Goal: Task Accomplishment & Management: Manage account settings

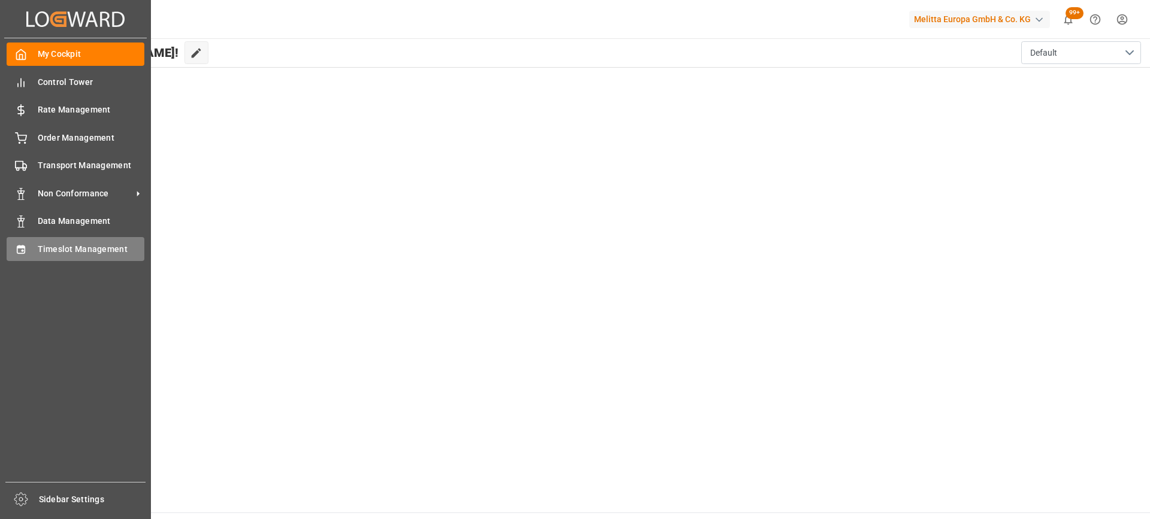
click at [59, 246] on span "Timeslot Management" at bounding box center [91, 249] width 107 height 13
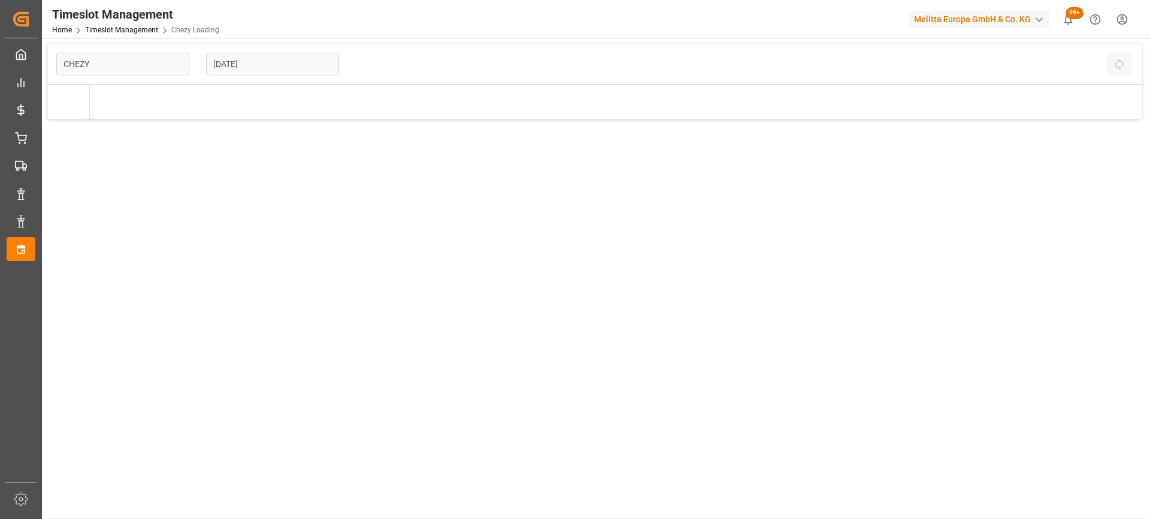
type input "Chezy Loading"
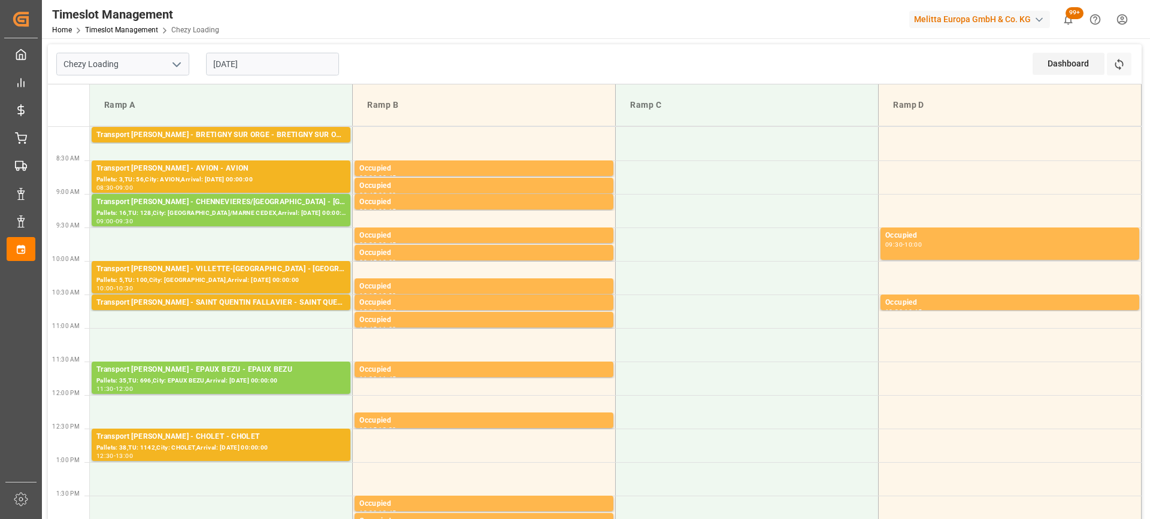
click at [245, 64] on input "[DATE]" at bounding box center [272, 64] width 133 height 23
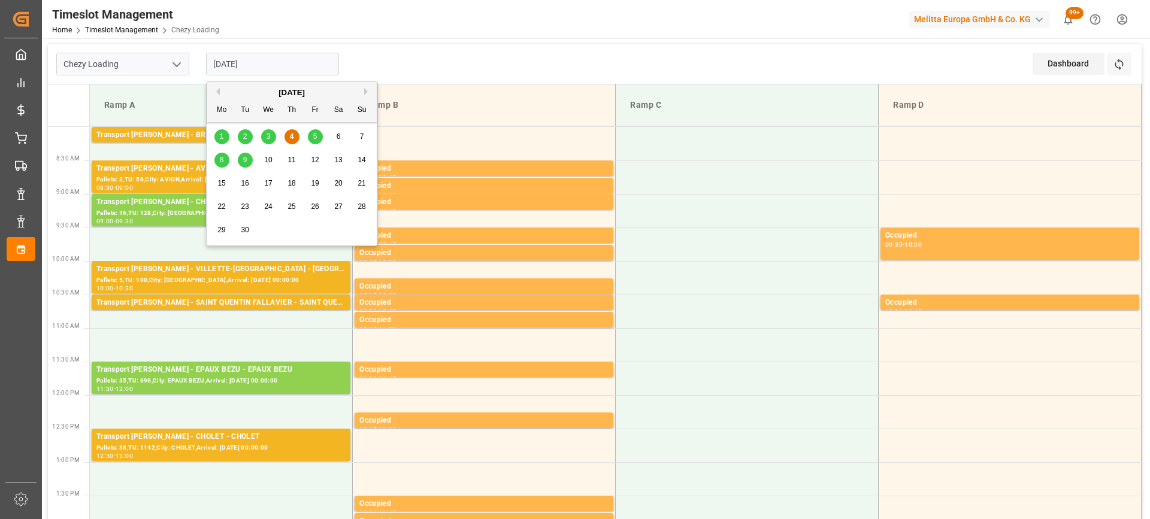
click at [319, 141] on div "5" at bounding box center [315, 137] width 15 height 14
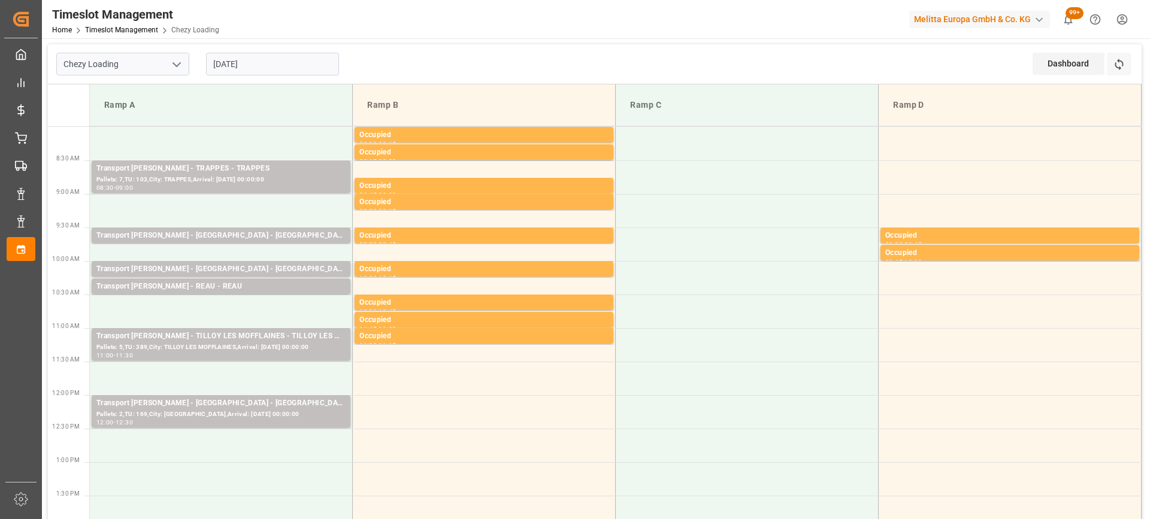
click at [235, 62] on input "[DATE]" at bounding box center [272, 64] width 133 height 23
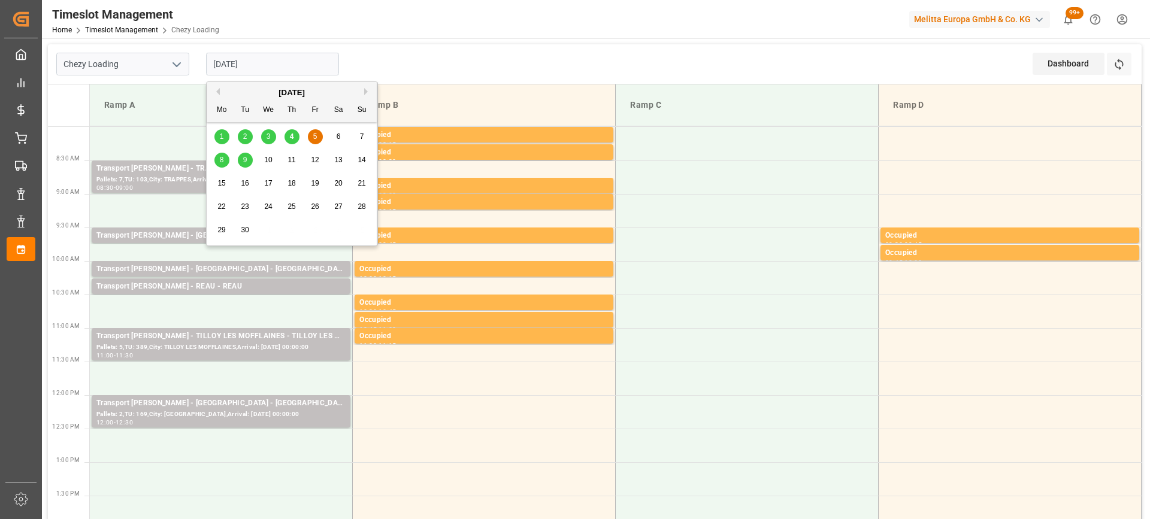
click at [241, 161] on div "9" at bounding box center [245, 160] width 15 height 14
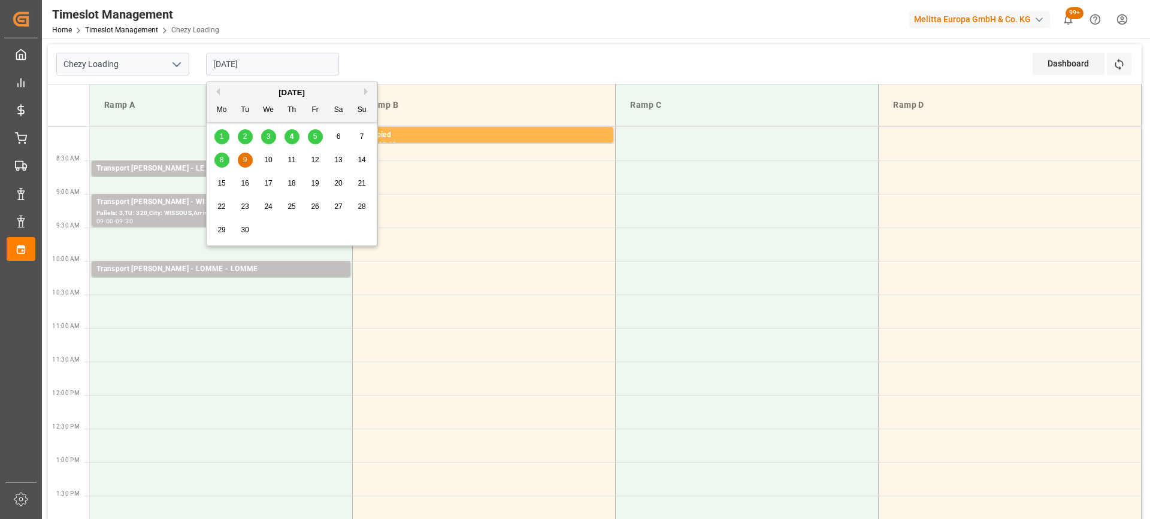
click at [230, 67] on input "[DATE]" at bounding box center [272, 64] width 133 height 23
click at [224, 157] on div "8" at bounding box center [221, 160] width 15 height 14
type input "[DATE]"
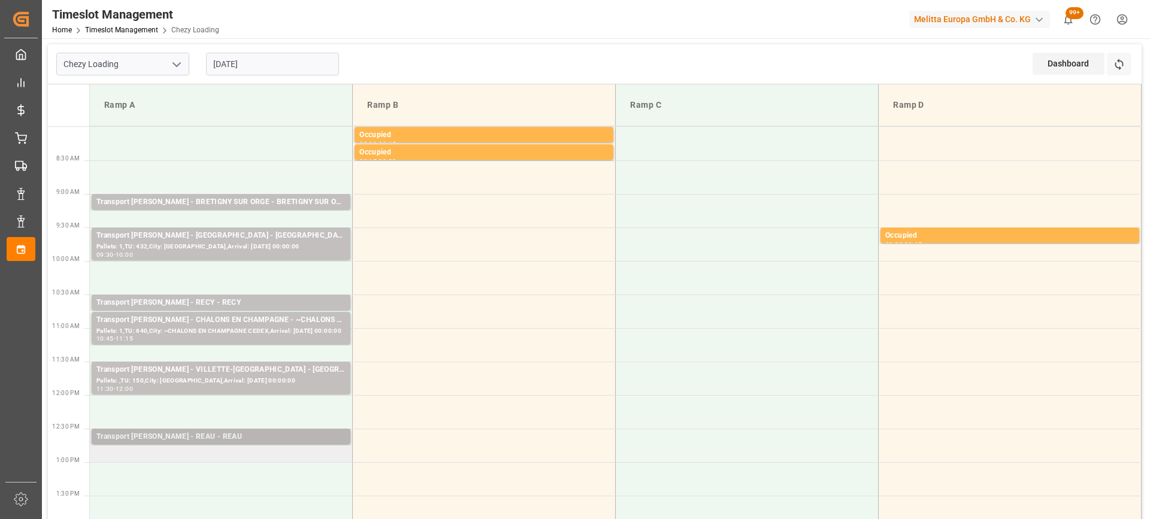
click at [199, 437] on div "Transport [PERSON_NAME] - REAU - REAU" at bounding box center [220, 437] width 249 height 12
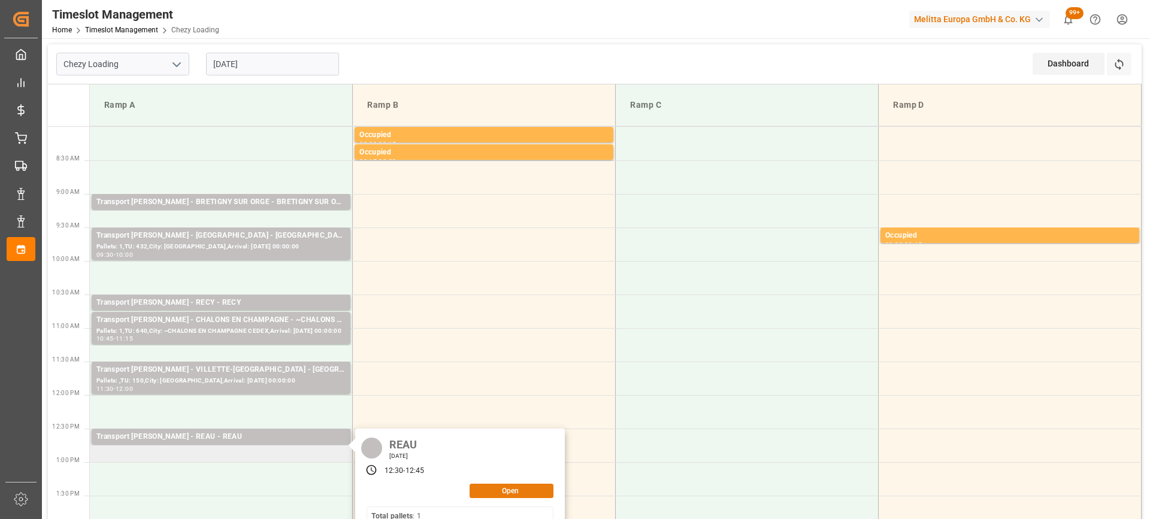
click at [507, 490] on button "Open" at bounding box center [512, 491] width 84 height 14
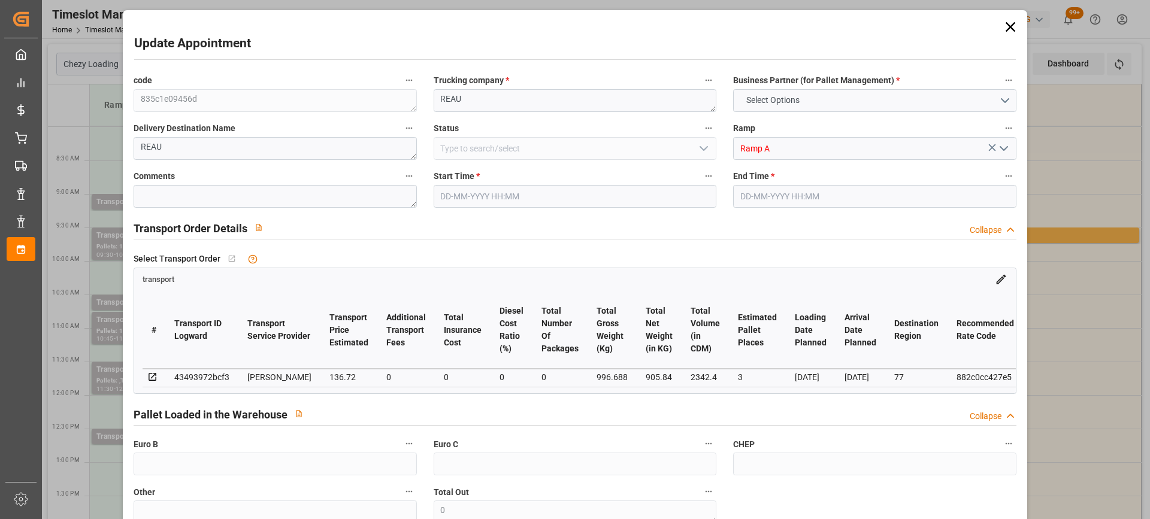
type input "3"
type input "136.72"
type input "0"
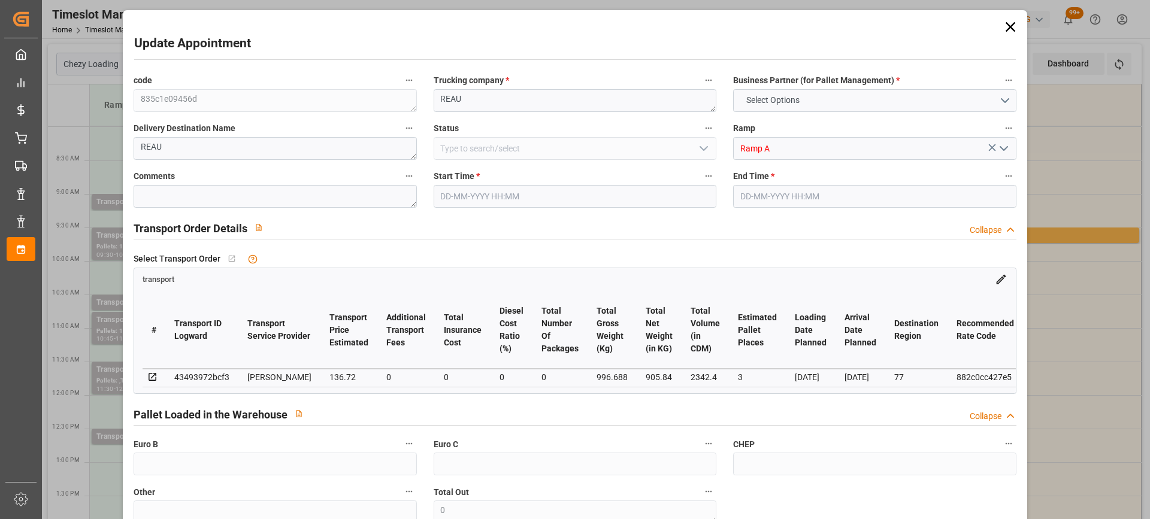
type input "132.0989"
type input "-4.6211"
type input "0"
type input "905.84"
type input "1116.368"
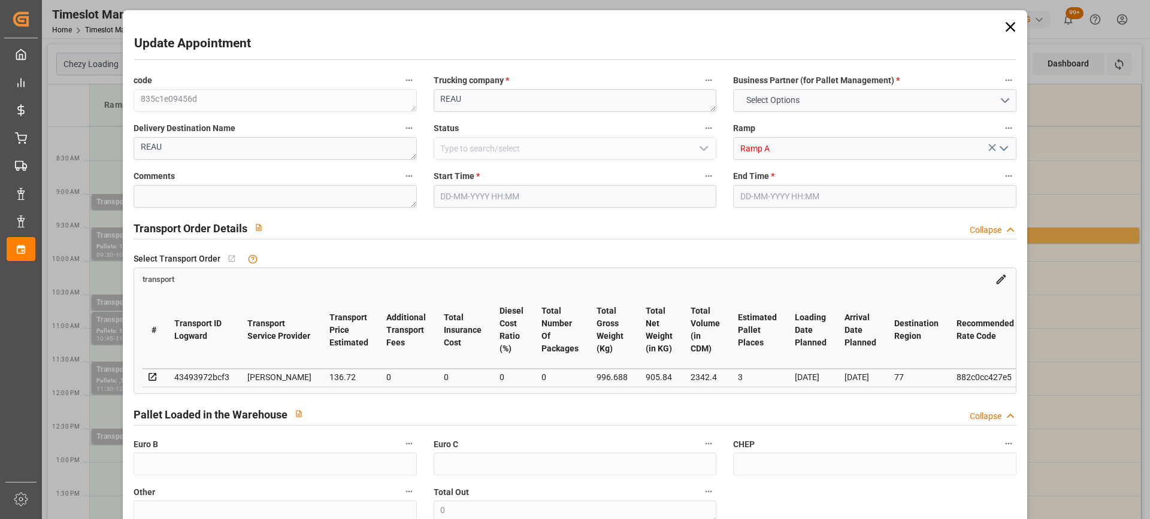
type input "2342.4"
type input "77"
type input "1"
type input "102"
type input "4"
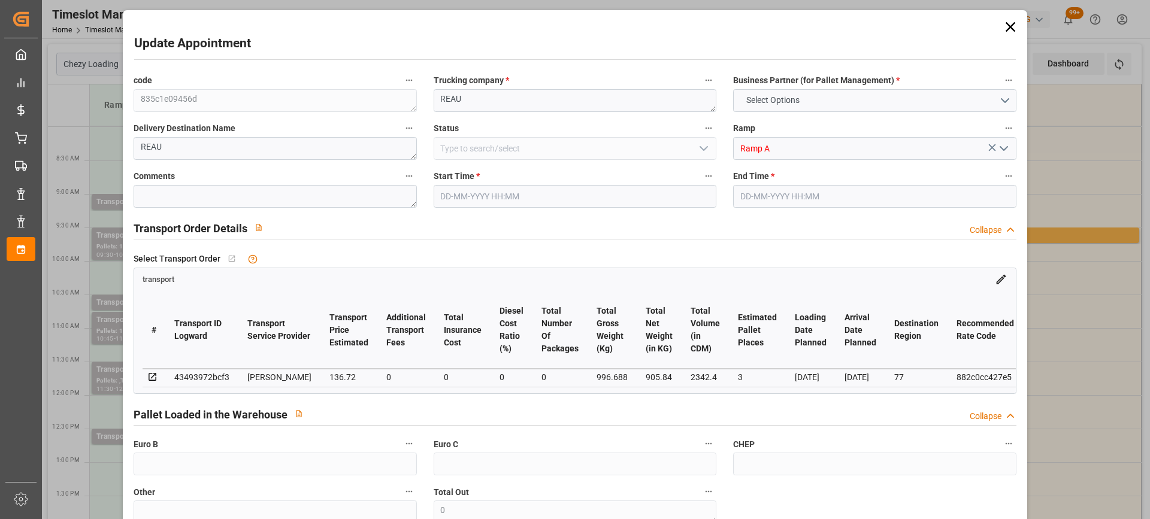
type input "101"
type input "996.688"
type input "0"
type input "4710.8598"
type input "0"
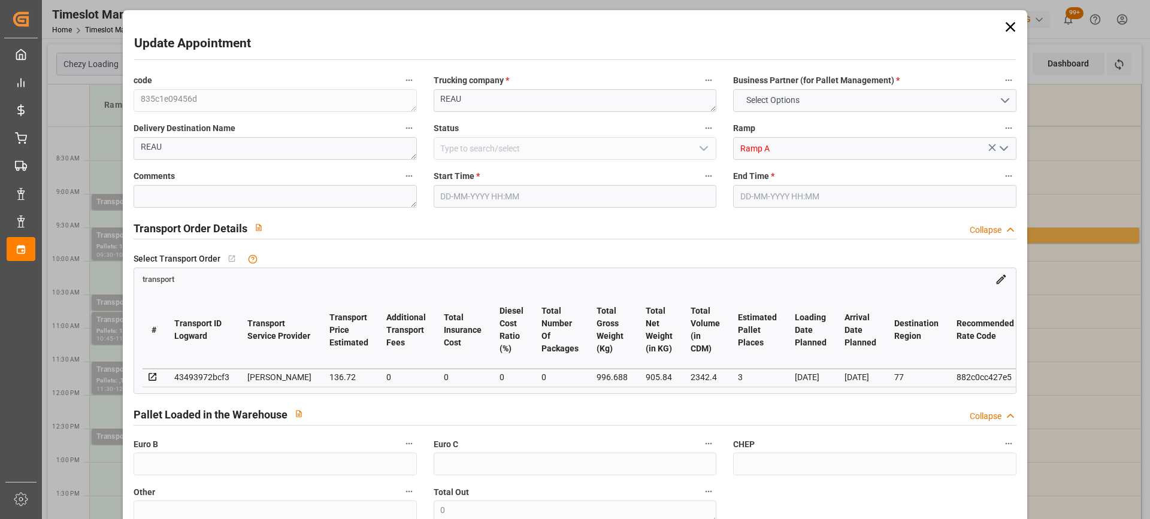
type input "0"
type input "21"
type input "35"
type input "[DATE] 12:30"
type input "[DATE] 12:45"
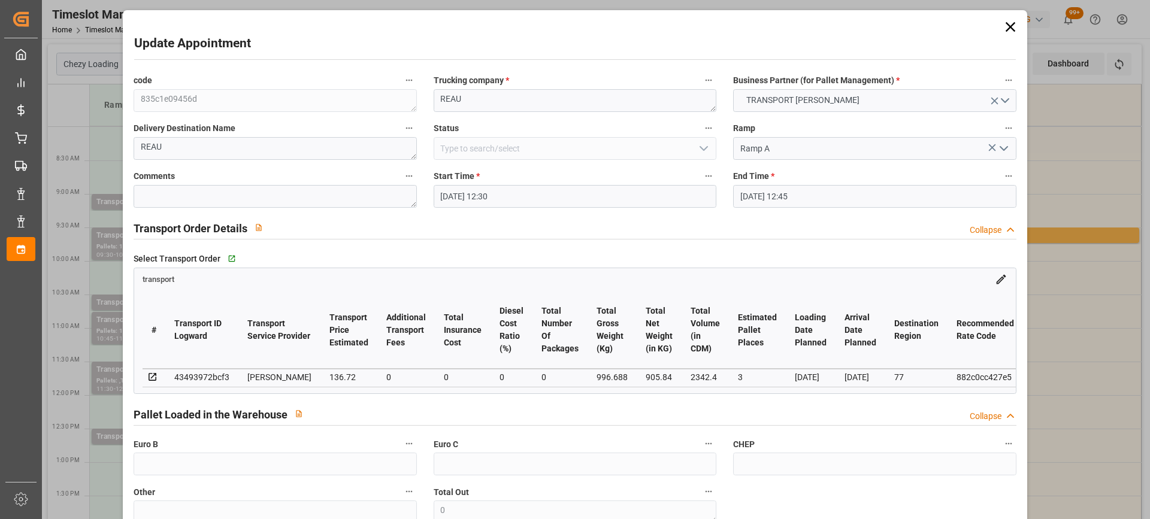
type input "[DATE] 13:51"
type input "[DATE] 11:29"
type input "[DATE]"
click at [494, 193] on input "[DATE] 12:30" at bounding box center [575, 196] width 283 height 23
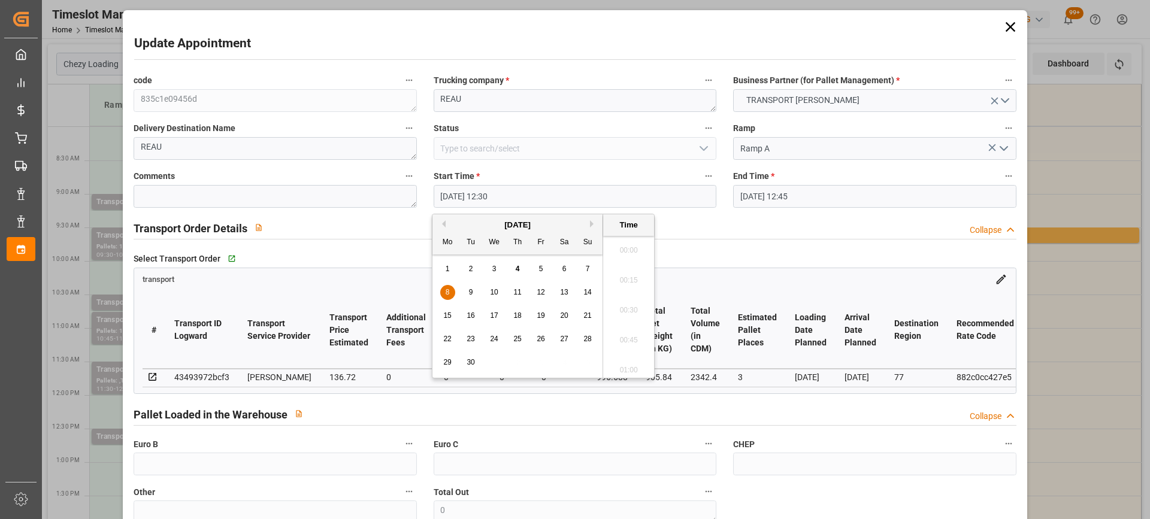
scroll to position [1442, 0]
click at [542, 269] on span "5" at bounding box center [541, 269] width 4 height 8
click at [631, 253] on li "09:00" at bounding box center [628, 247] width 51 height 30
type input "[DATE] 09:00"
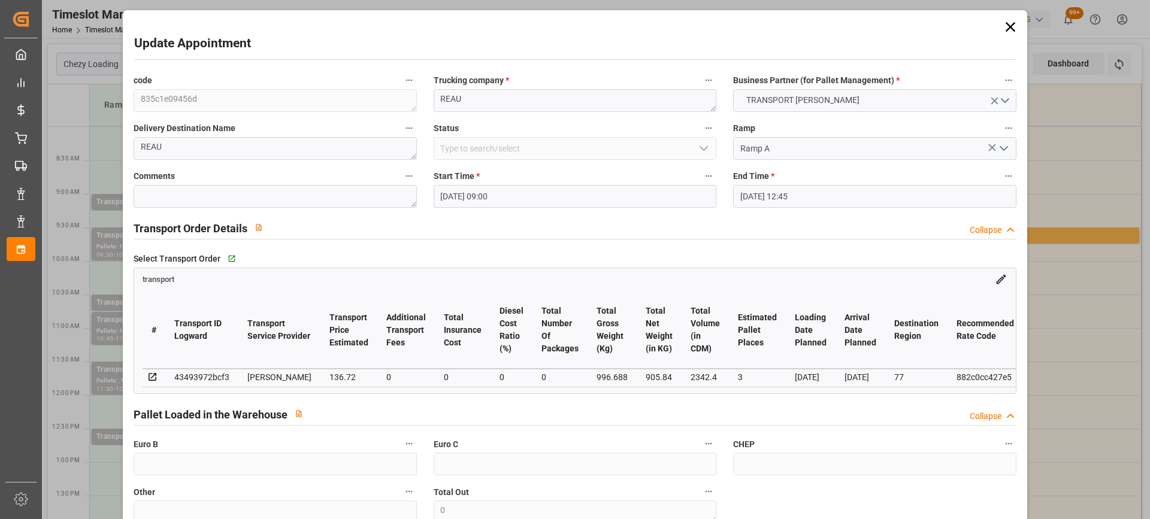
click at [757, 194] on input "[DATE] 12:45" at bounding box center [874, 196] width 283 height 23
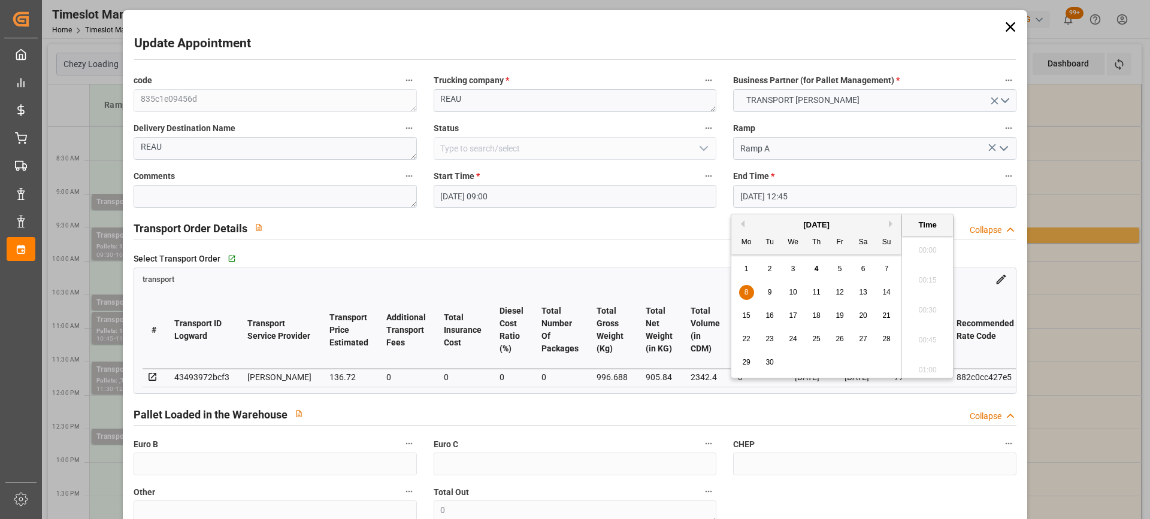
scroll to position [1472, 0]
click at [835, 269] on div "5" at bounding box center [840, 269] width 15 height 14
click at [926, 250] on li "09:15" at bounding box center [927, 247] width 51 height 30
type input "[DATE] 09:15"
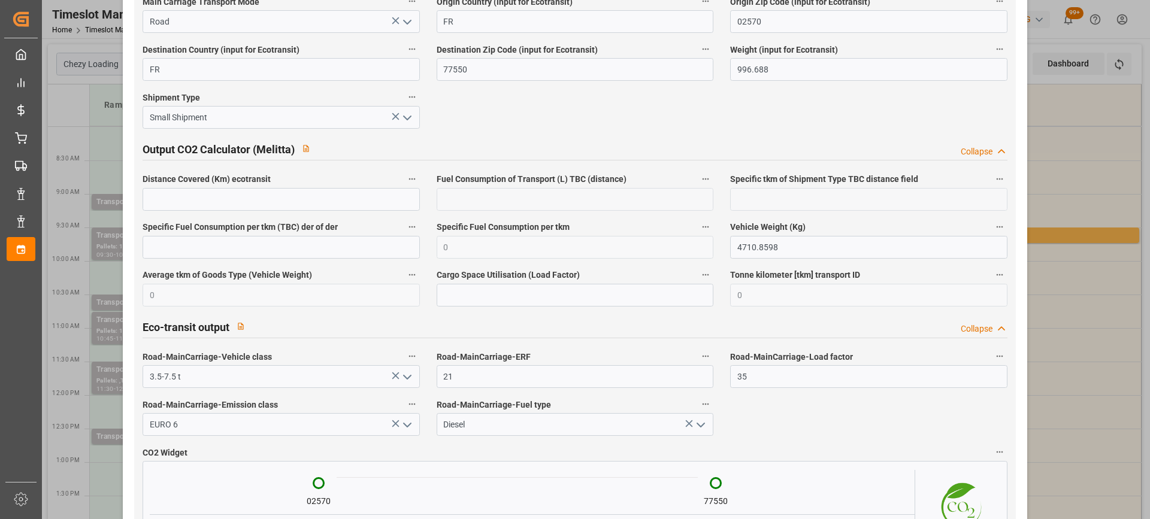
scroll to position [2007, 0]
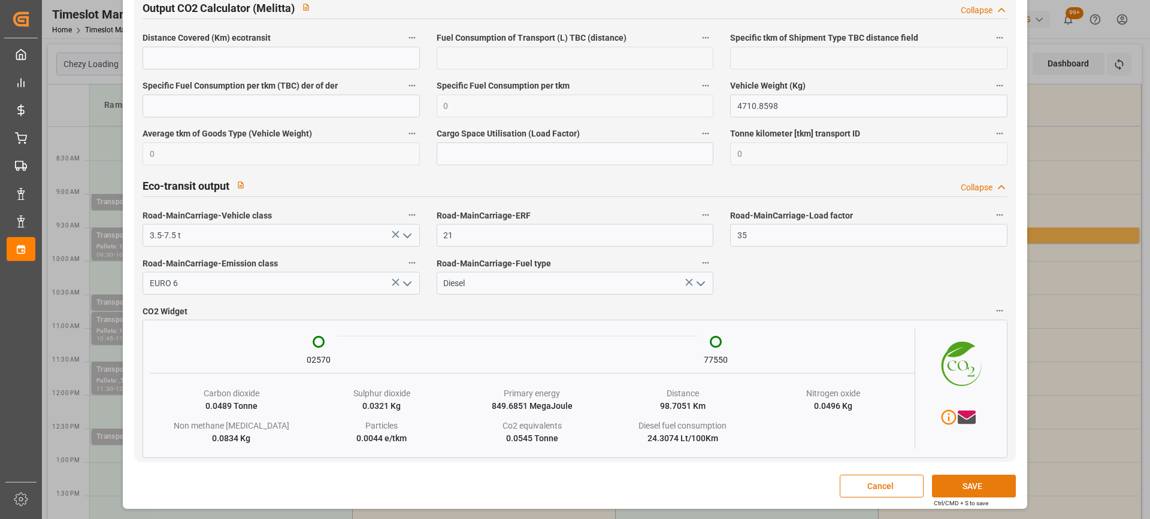
click at [987, 485] on button "SAVE" at bounding box center [974, 486] width 84 height 23
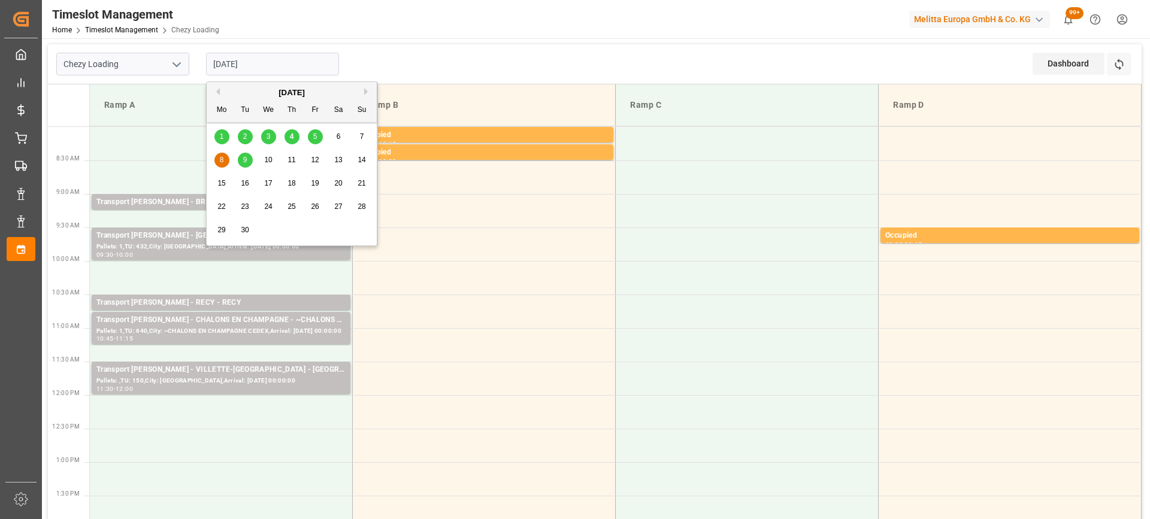
click at [238, 56] on input "[DATE]" at bounding box center [272, 64] width 133 height 23
click at [315, 138] on span "5" at bounding box center [315, 136] width 4 height 8
type input "[DATE]"
